Goal: Information Seeking & Learning: Learn about a topic

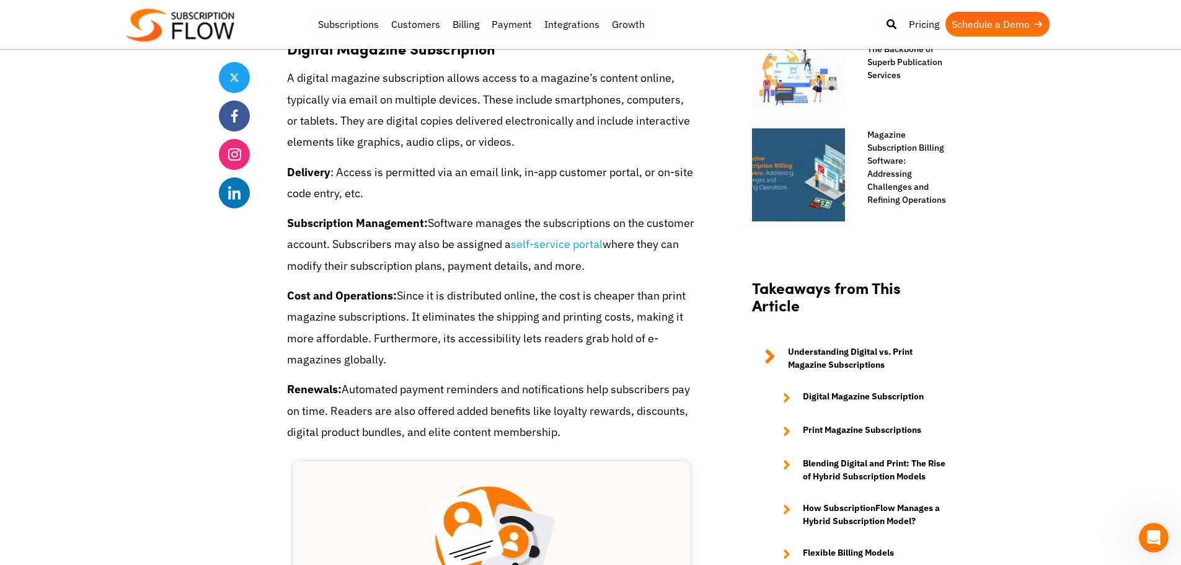
scroll to position [992, 0]
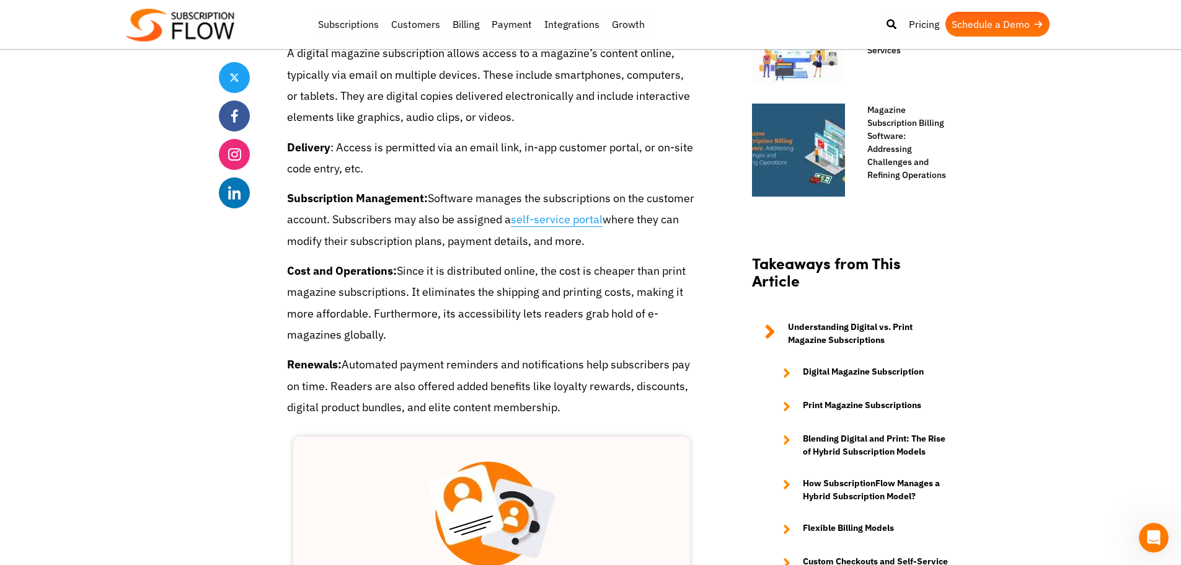
click at [603, 220] on link "self-service portal" at bounding box center [557, 219] width 92 height 15
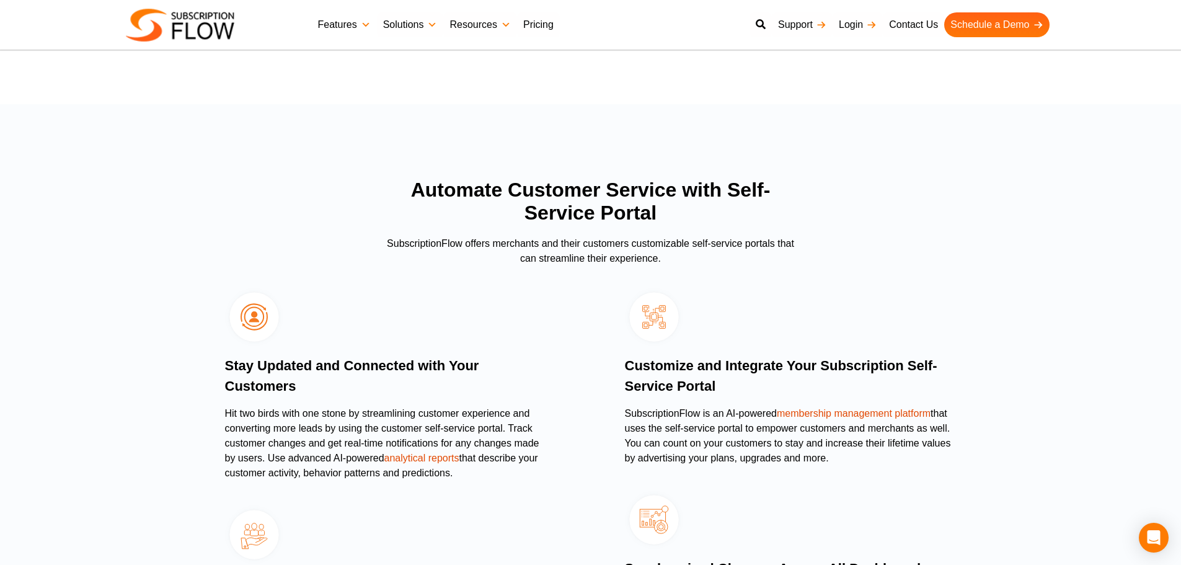
scroll to position [1240, 0]
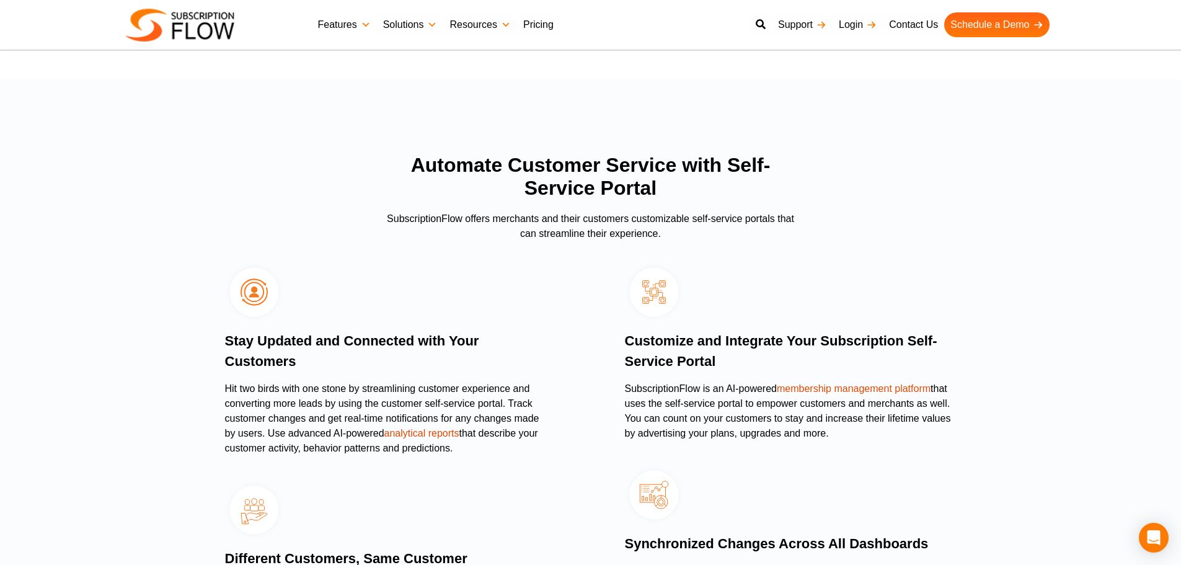
click at [858, 383] on link "membership management platform" at bounding box center [854, 388] width 154 height 11
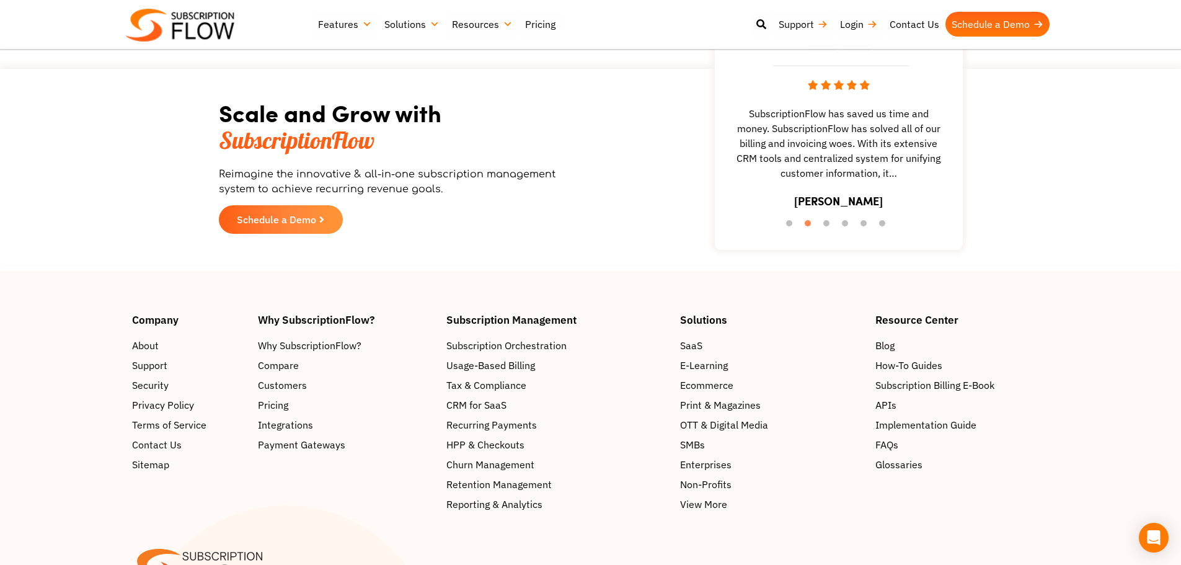
scroll to position [2951, 0]
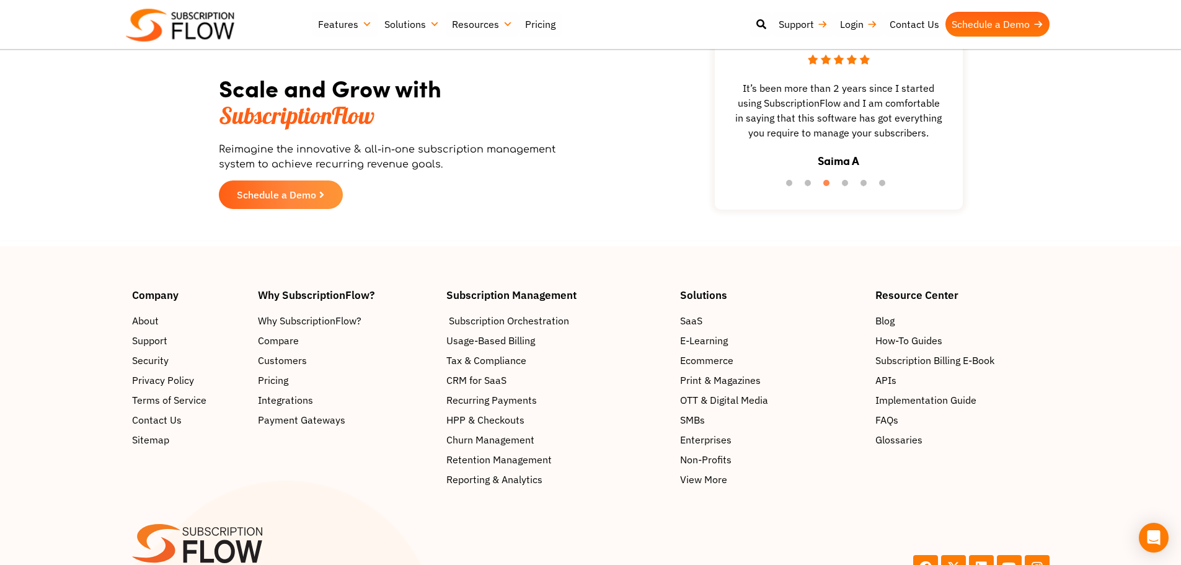
click at [525, 324] on span "Subscription Orchestration" at bounding box center [509, 320] width 120 height 15
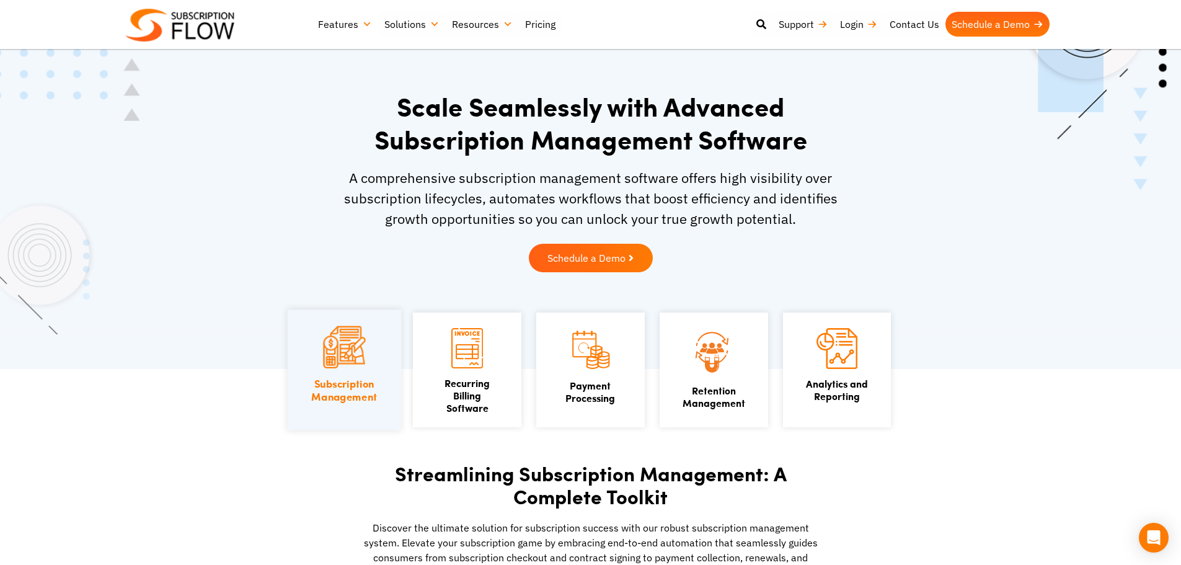
click at [389, 378] on div "Subscription Management" at bounding box center [343, 370] width 113 height 120
click at [363, 381] on link "Subscription Management" at bounding box center [344, 390] width 66 height 28
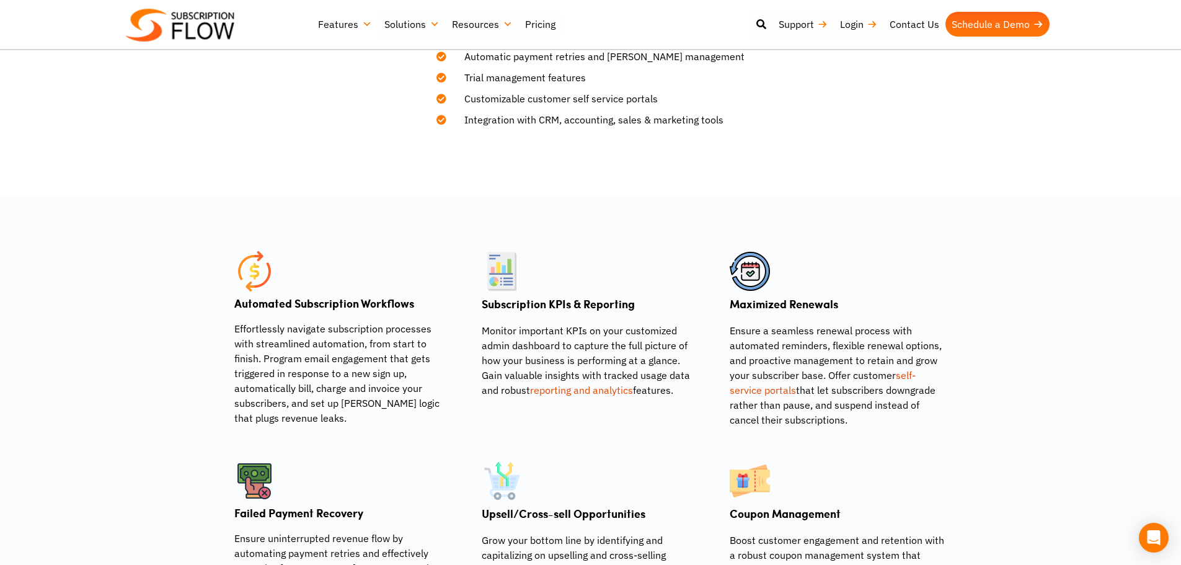
scroll to position [670, 0]
